Goal: Information Seeking & Learning: Learn about a topic

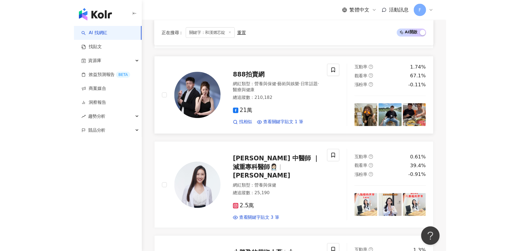
scroll to position [328, 0]
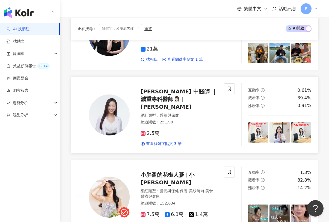
click at [199, 96] on div "吳俞璇 中醫師 ｜減重專科醫師👩🏻‍⚕️ 吳俞璇" at bounding box center [179, 99] width 77 height 23
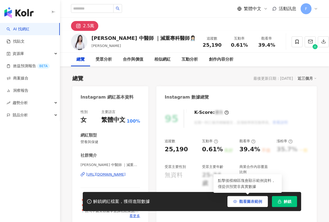
click at [248, 199] on span "觀看圖表範例" at bounding box center [250, 201] width 23 height 4
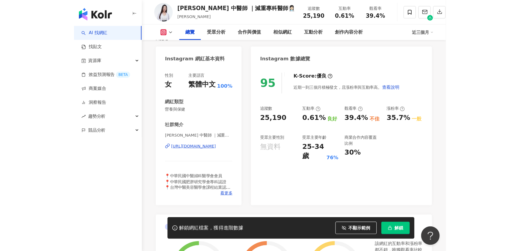
scroll to position [55, 0]
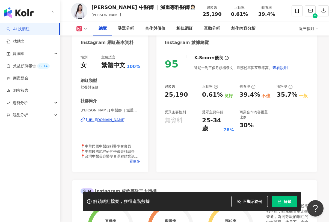
click at [105, 120] on div "https://www.instagram.com/dr_wu_smile/" at bounding box center [106, 119] width 40 height 5
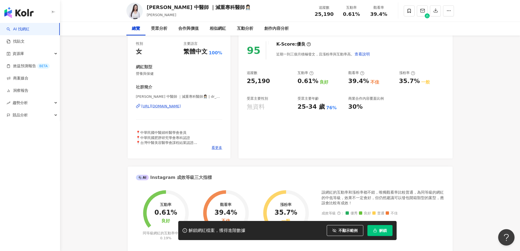
scroll to position [0, 0]
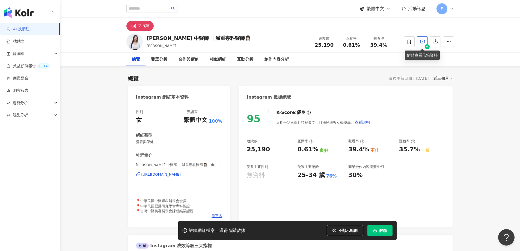
click at [329, 42] on icon "button" at bounding box center [422, 41] width 5 height 5
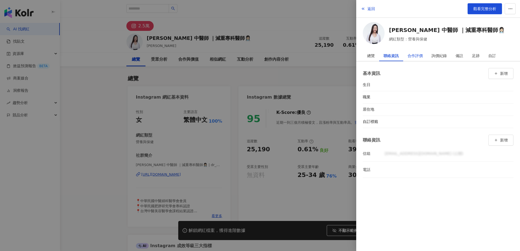
click at [329, 57] on div "合作評價" at bounding box center [415, 55] width 15 height 11
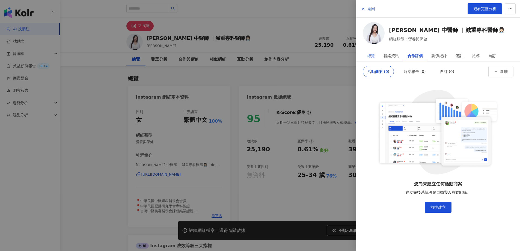
click at [329, 58] on div "總覽" at bounding box center [371, 55] width 16 height 11
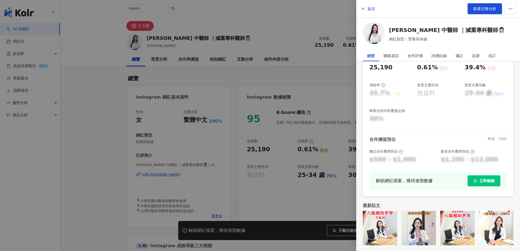
scroll to position [88, 0]
click at [191, 100] on div at bounding box center [260, 125] width 520 height 251
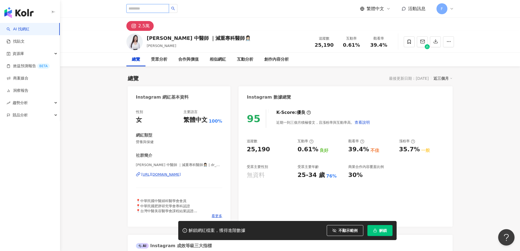
click at [143, 9] on input "search" at bounding box center [147, 8] width 43 height 9
type input "****"
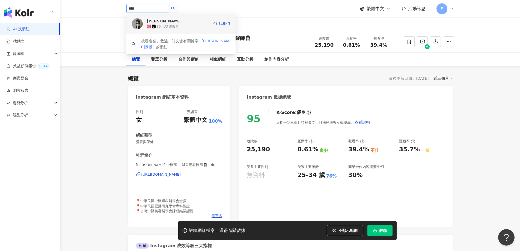
click at [181, 29] on div "芮芮暴暴 tiktok-icon 16,433 追蹤者 找相似" at bounding box center [180, 24] width 109 height 20
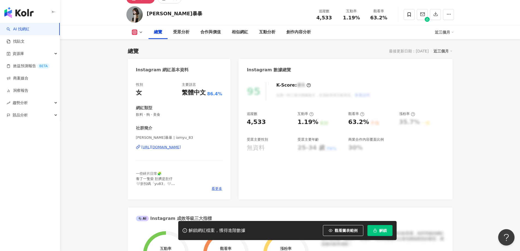
click at [350, 231] on span "觀看圖表範例" at bounding box center [346, 230] width 23 height 4
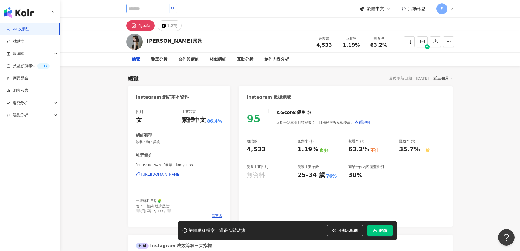
click at [150, 9] on input "search" at bounding box center [147, 8] width 43 height 9
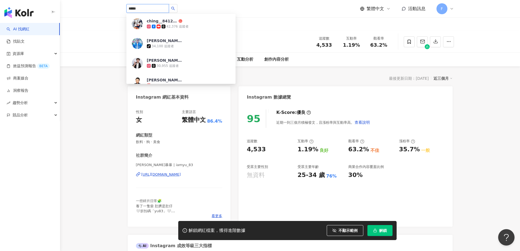
type input "****"
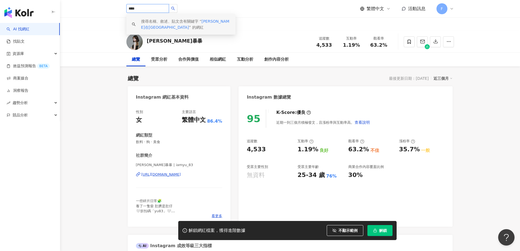
drag, startPoint x: 152, startPoint y: 8, endPoint x: 71, endPoint y: 4, distance: 81.7
click at [71, 4] on header "**** 搜尋名稱、敘述、貼文含有關鍵字 “ 阿慶在台 ” 的網紅 繁體中文 活動訊息 F" at bounding box center [290, 9] width 460 height 18
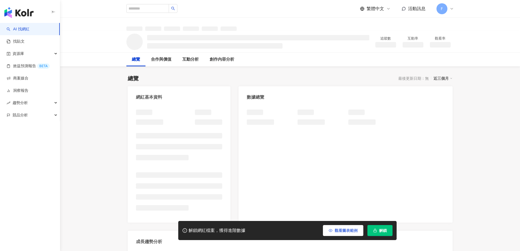
click at [344, 229] on span "觀看圖表範例" at bounding box center [346, 230] width 23 height 4
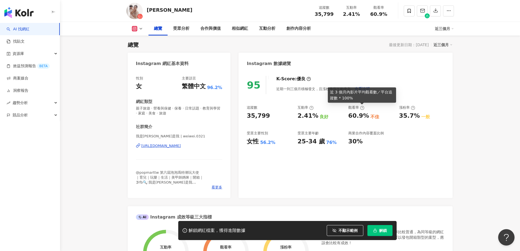
click at [361, 108] on icon at bounding box center [362, 108] width 4 height 4
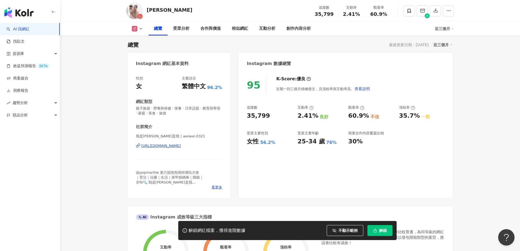
drag, startPoint x: 302, startPoint y: 117, endPoint x: 323, endPoint y: 111, distance: 21.6
click at [323, 111] on div "追蹤數 35,799 互動率 2.41% 良好 觀看率 60.9% 不佳 漲粉率 35.7% 一般 受眾主要性別 女性 56.2% 受眾主要年齡 25-34 …" at bounding box center [345, 125] width 197 height 40
drag, startPoint x: 248, startPoint y: 85, endPoint x: 259, endPoint y: 86, distance: 11.0
click at [259, 86] on div "95" at bounding box center [256, 85] width 19 height 18
click at [304, 156] on div "95 K-Score : 優良 近期一到三個月積極發文，且漲粉率與互動率高。 查看說明 追蹤數 35,799 互動率 2.41% 良好 觀看率 60.9% 不…" at bounding box center [346, 133] width 214 height 127
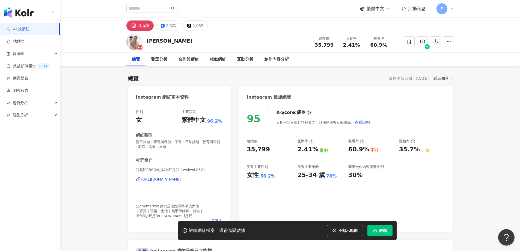
click at [157, 64] on div "受眾分析" at bounding box center [158, 60] width 27 height 14
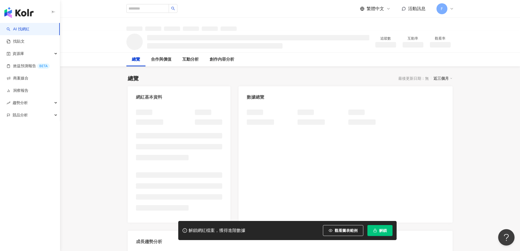
scroll to position [34, 0]
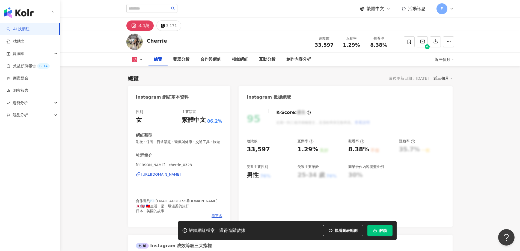
scroll to position [34, 0]
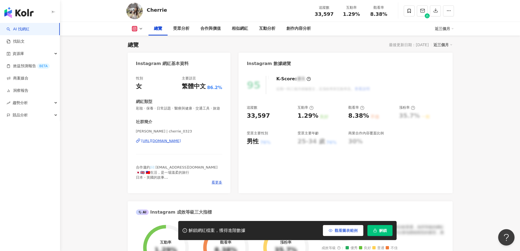
click at [350, 230] on span "觀看圖表範例" at bounding box center [346, 230] width 23 height 4
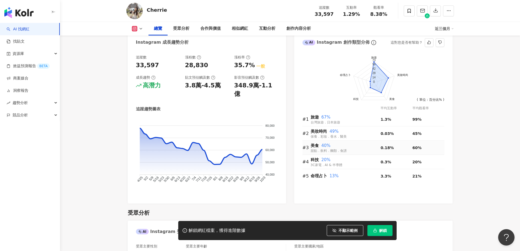
scroll to position [443, 0]
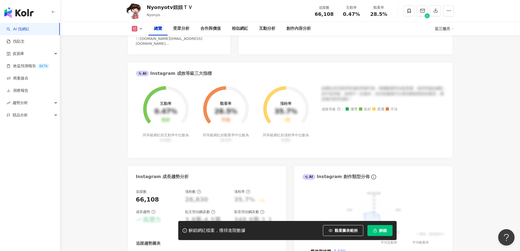
scroll to position [252, 0]
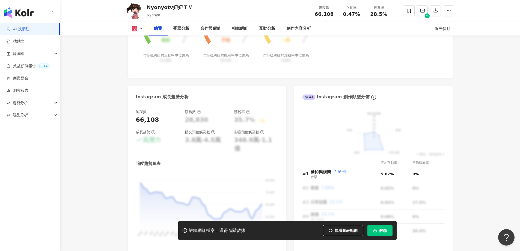
click at [142, 28] on icon at bounding box center [141, 28] width 4 height 4
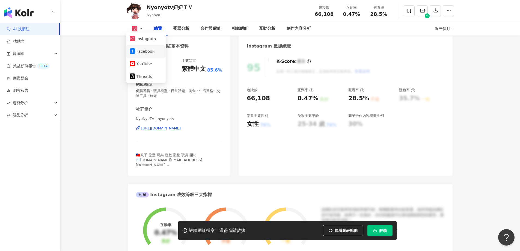
click at [138, 56] on li "Facebook" at bounding box center [145, 51] width 39 height 13
click at [138, 28] on button at bounding box center [137, 28] width 22 height 5
click at [135, 52] on button "Facebook" at bounding box center [146, 51] width 33 height 8
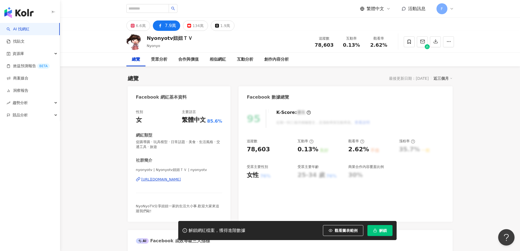
click at [129, 133] on div "性別 女 主要語言 繁體中文 85.6% 網紅類型 促購導購 · 玩具模型 · 日常話題 · 美食 · 生活風格 · 交通工具 · 旅遊 社群簡介 nyony…" at bounding box center [179, 163] width 103 height 118
drag, startPoint x: 334, startPoint y: 229, endPoint x: 209, endPoint y: 125, distance: 162.6
click at [333, 229] on button "觀看圖表範例" at bounding box center [343, 230] width 40 height 11
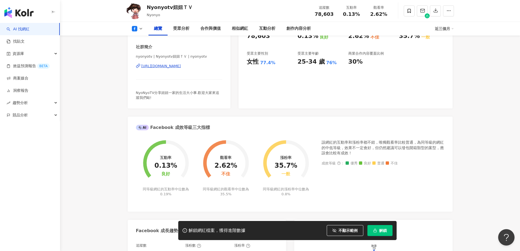
scroll to position [55, 0]
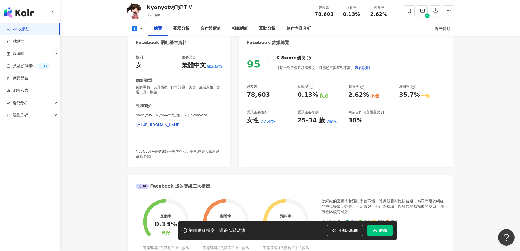
click at [181, 125] on div "https://www.facebook.com/687116634762022" at bounding box center [161, 124] width 40 height 5
